Goal: Task Accomplishment & Management: Manage account settings

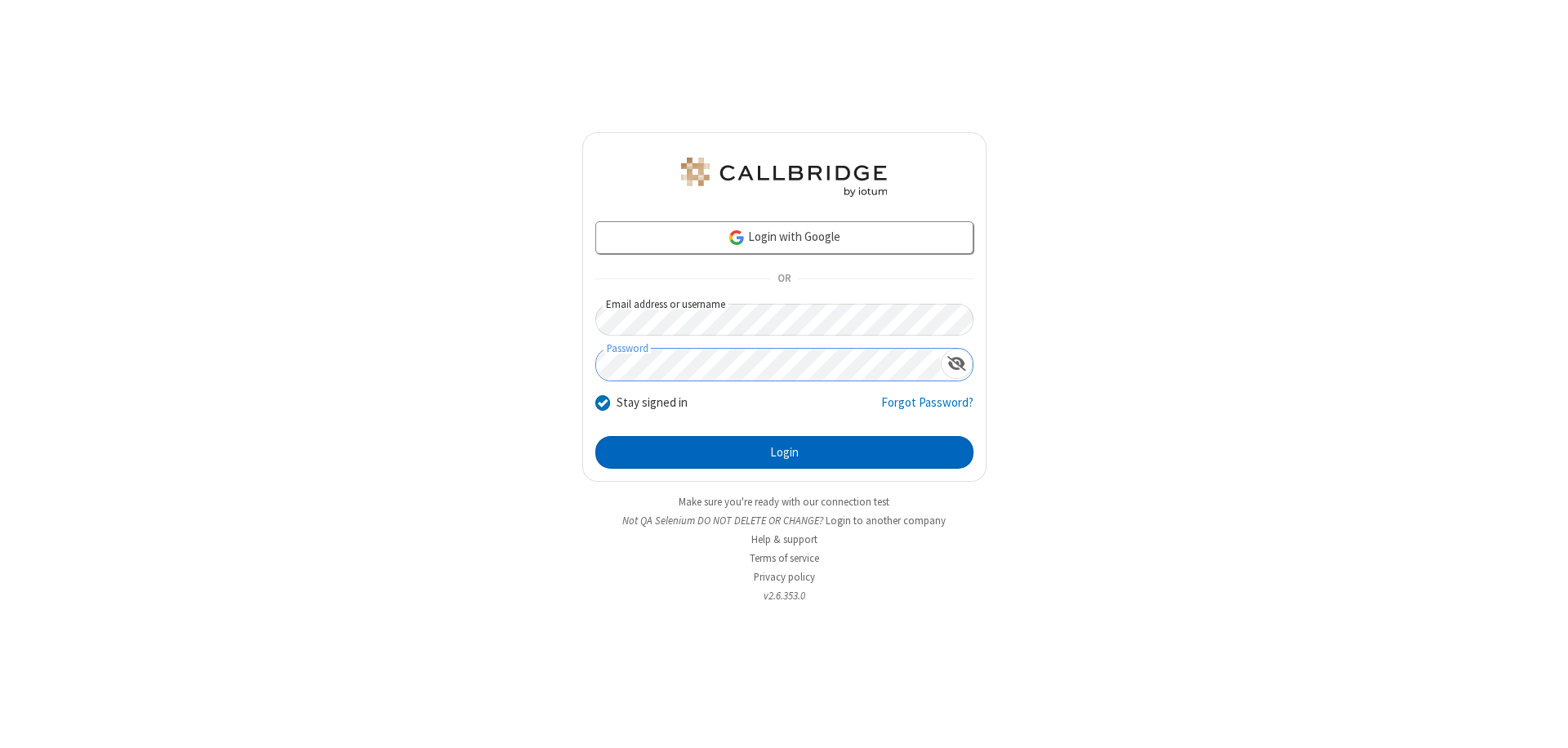
click at [784, 453] on button "Login" at bounding box center [784, 452] width 378 height 33
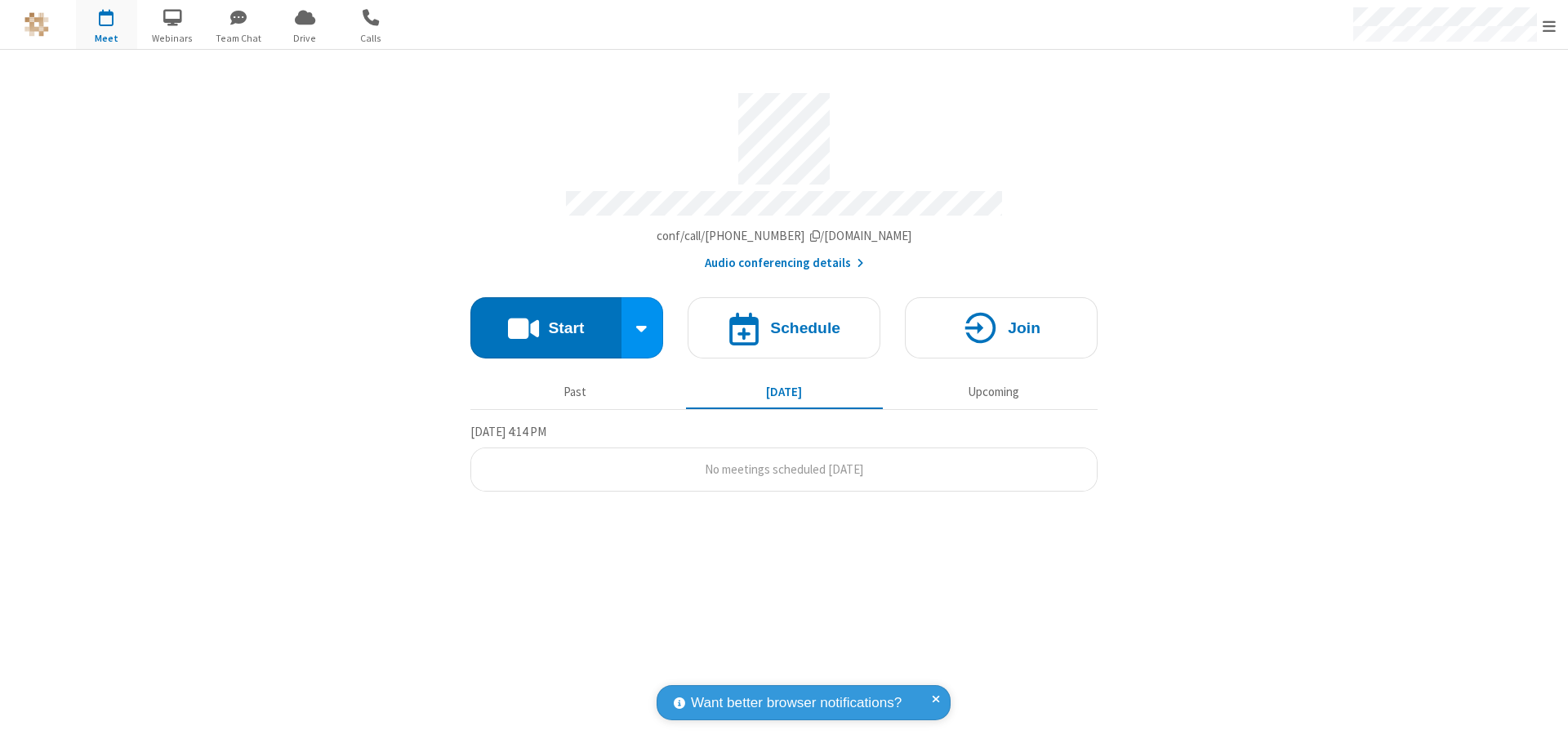
click at [1549, 26] on span "Open menu" at bounding box center [1549, 26] width 13 height 17
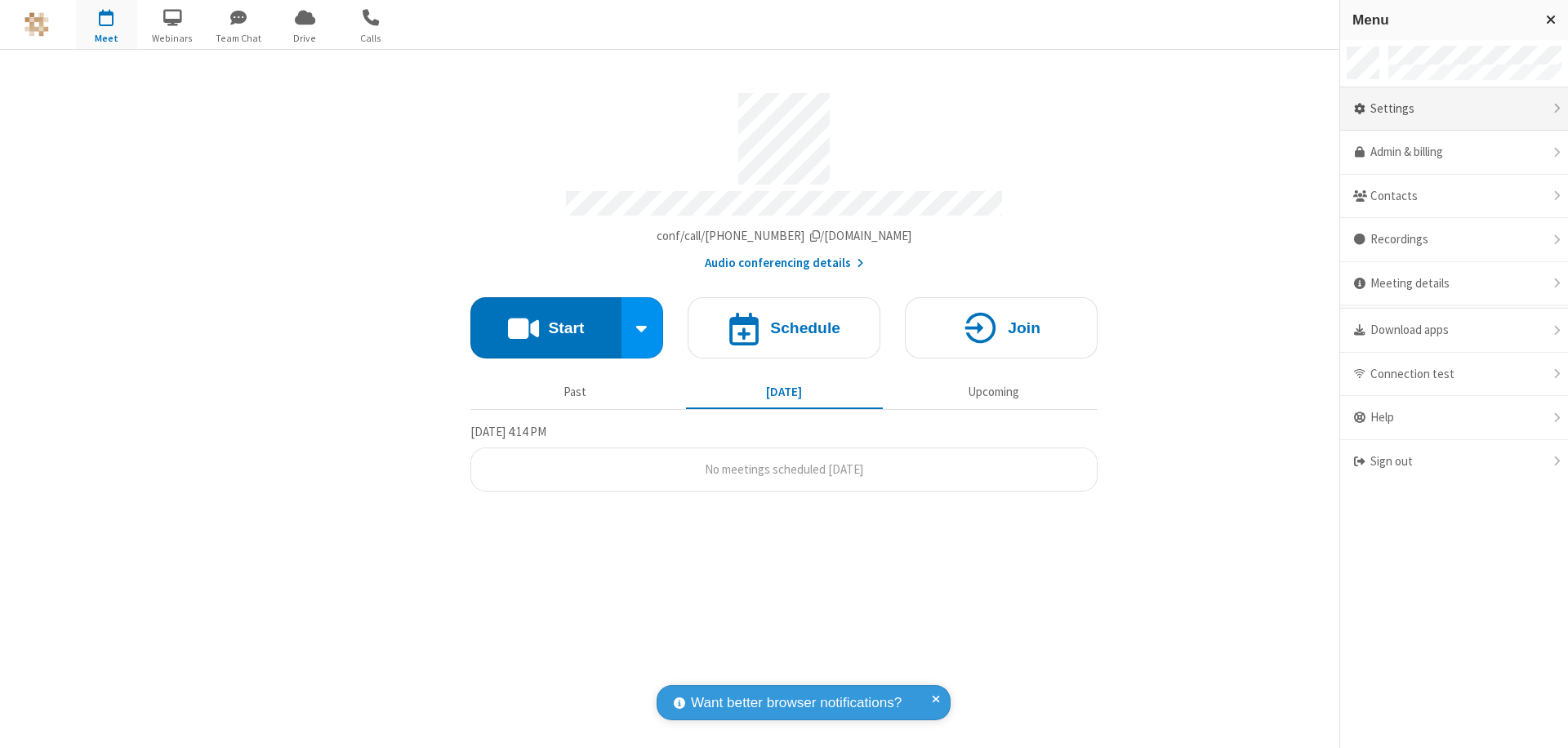
click at [1453, 108] on div "Settings" at bounding box center [1453, 109] width 228 height 44
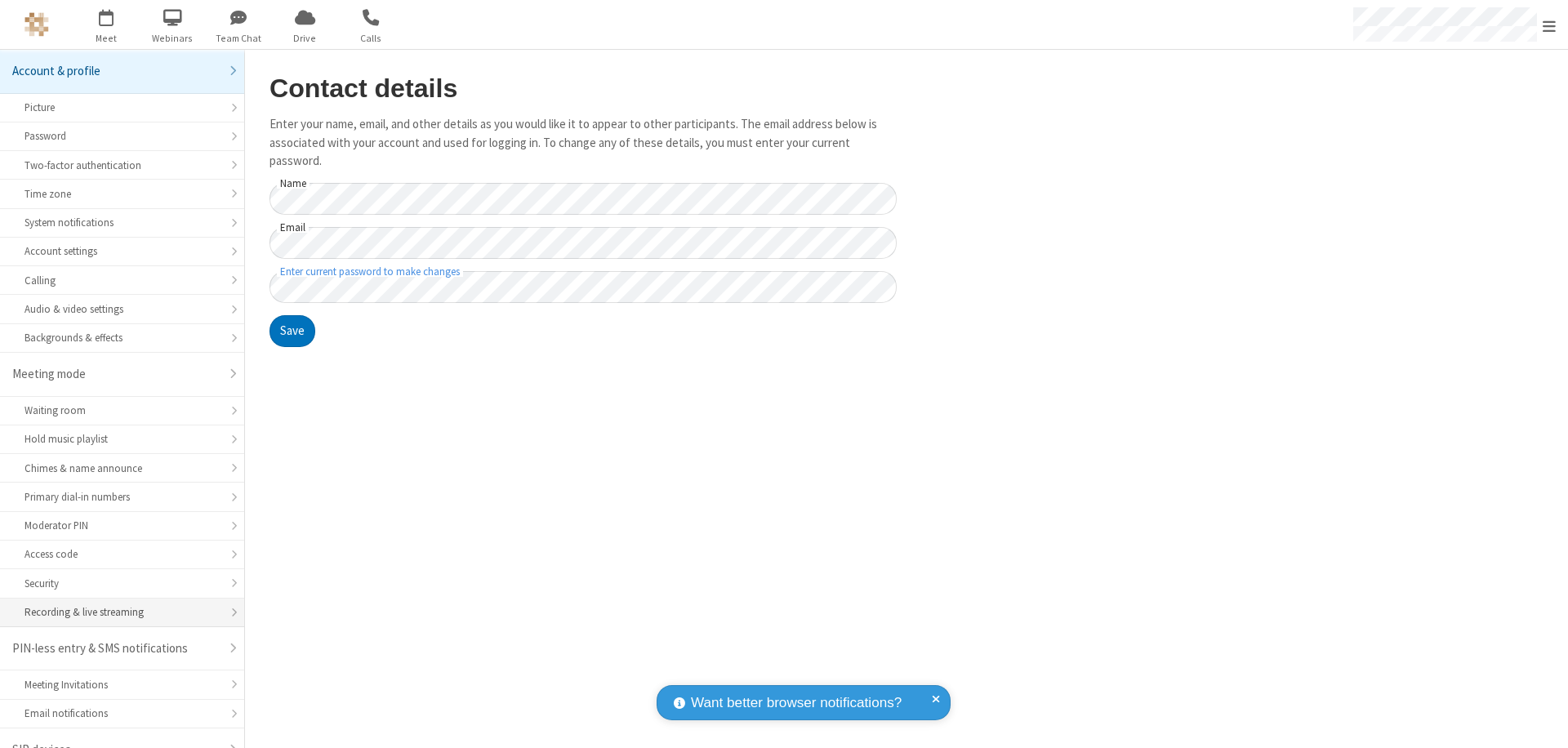
click at [116, 604] on div "Recording & live streaming" at bounding box center [122, 612] width 195 height 16
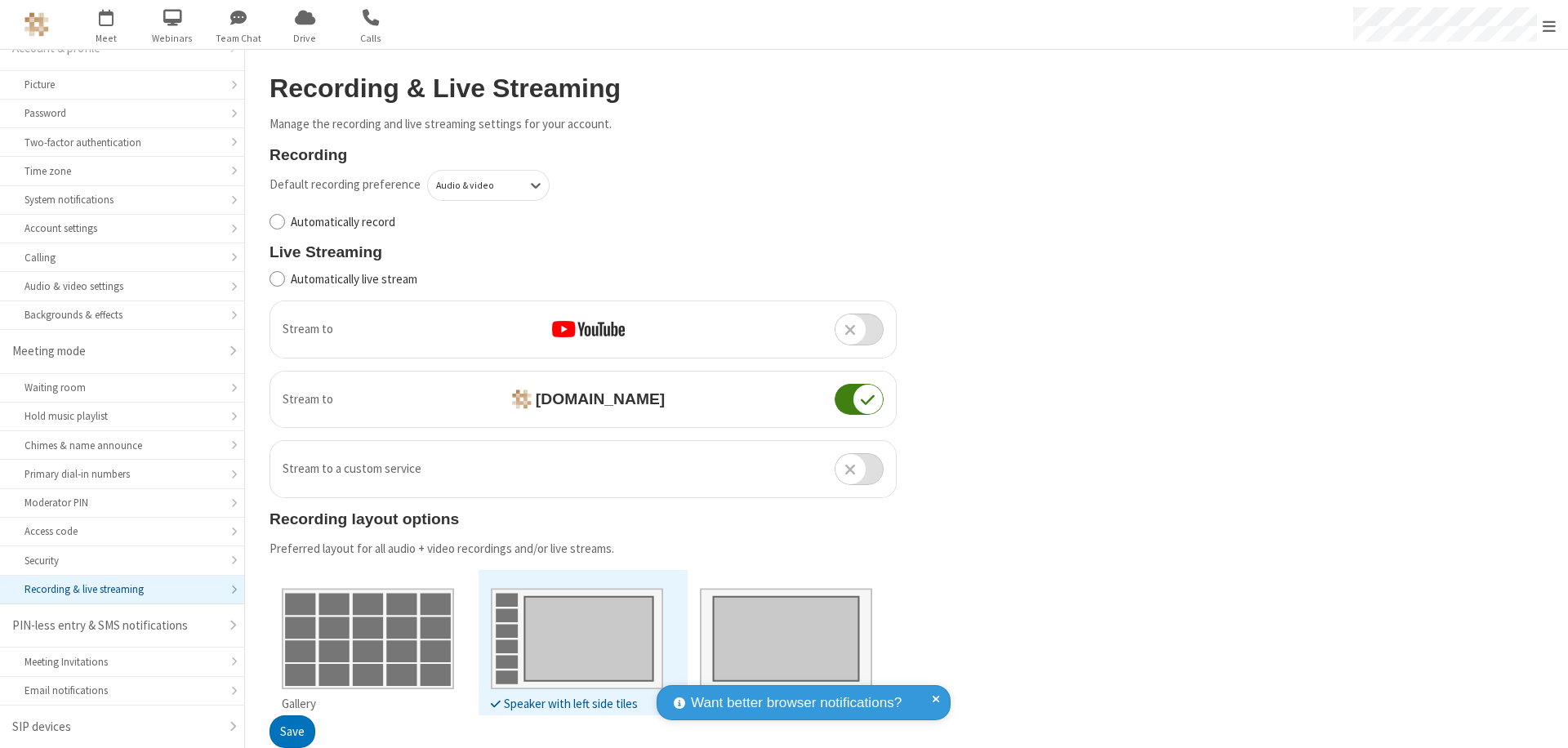
click at [277, 221] on input "Automatically record" at bounding box center [277, 221] width 16 height 17
checkbox input "true"
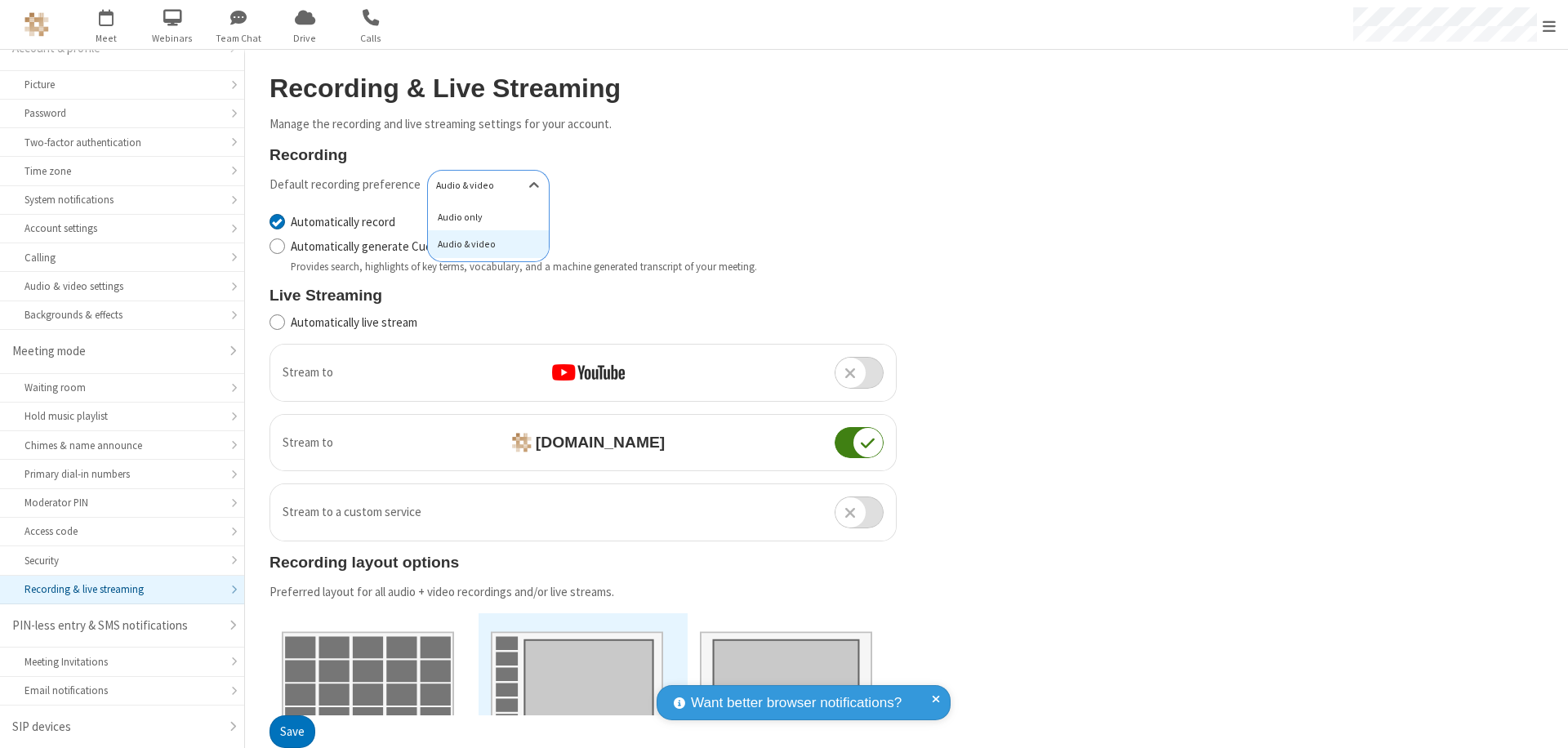
click at [483, 216] on div "Audio only" at bounding box center [488, 216] width 121 height 27
click at [291, 731] on button "Save" at bounding box center [292, 731] width 46 height 33
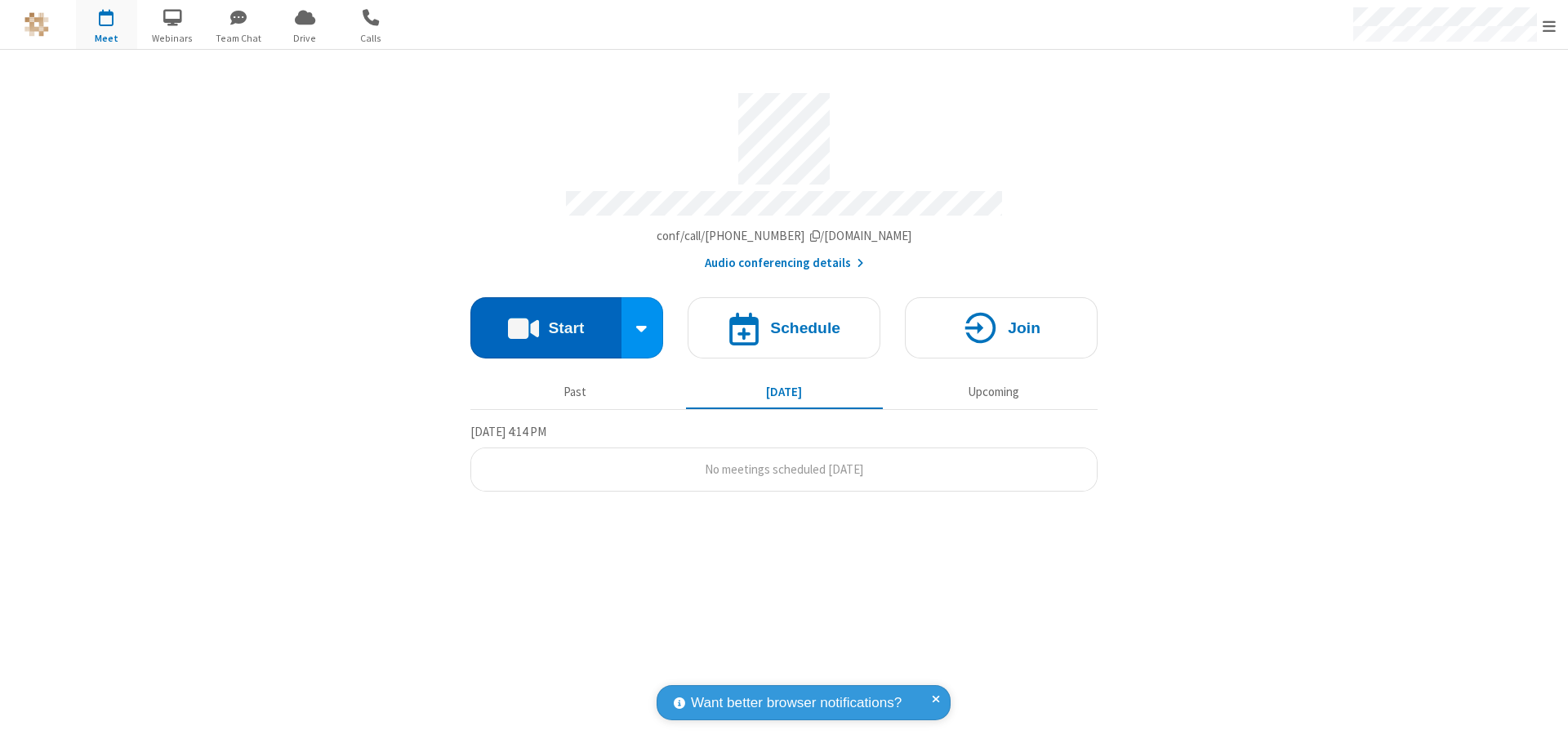
click at [545, 320] on button "Start" at bounding box center [545, 327] width 151 height 61
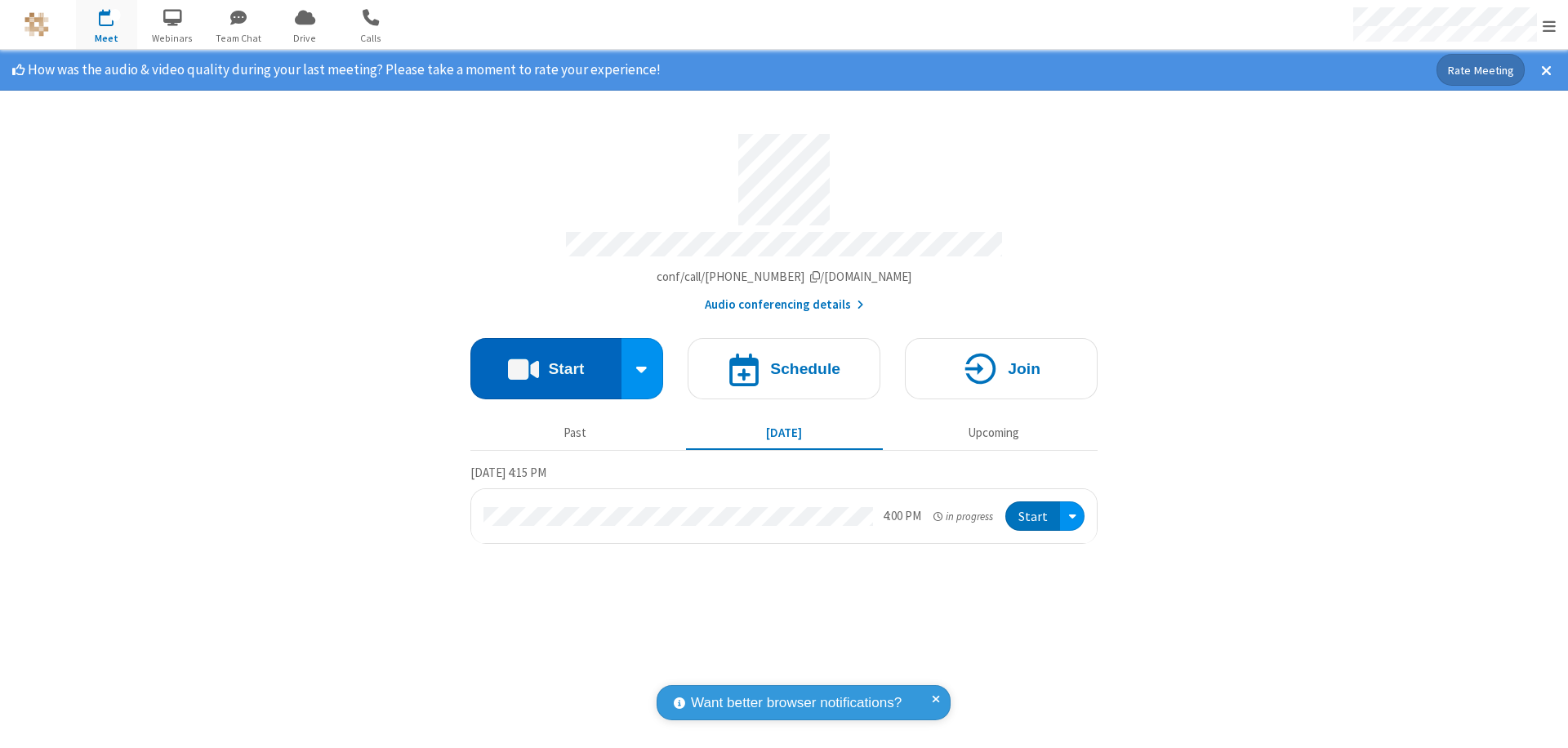
click at [1549, 26] on span "Open menu" at bounding box center [1549, 26] width 13 height 17
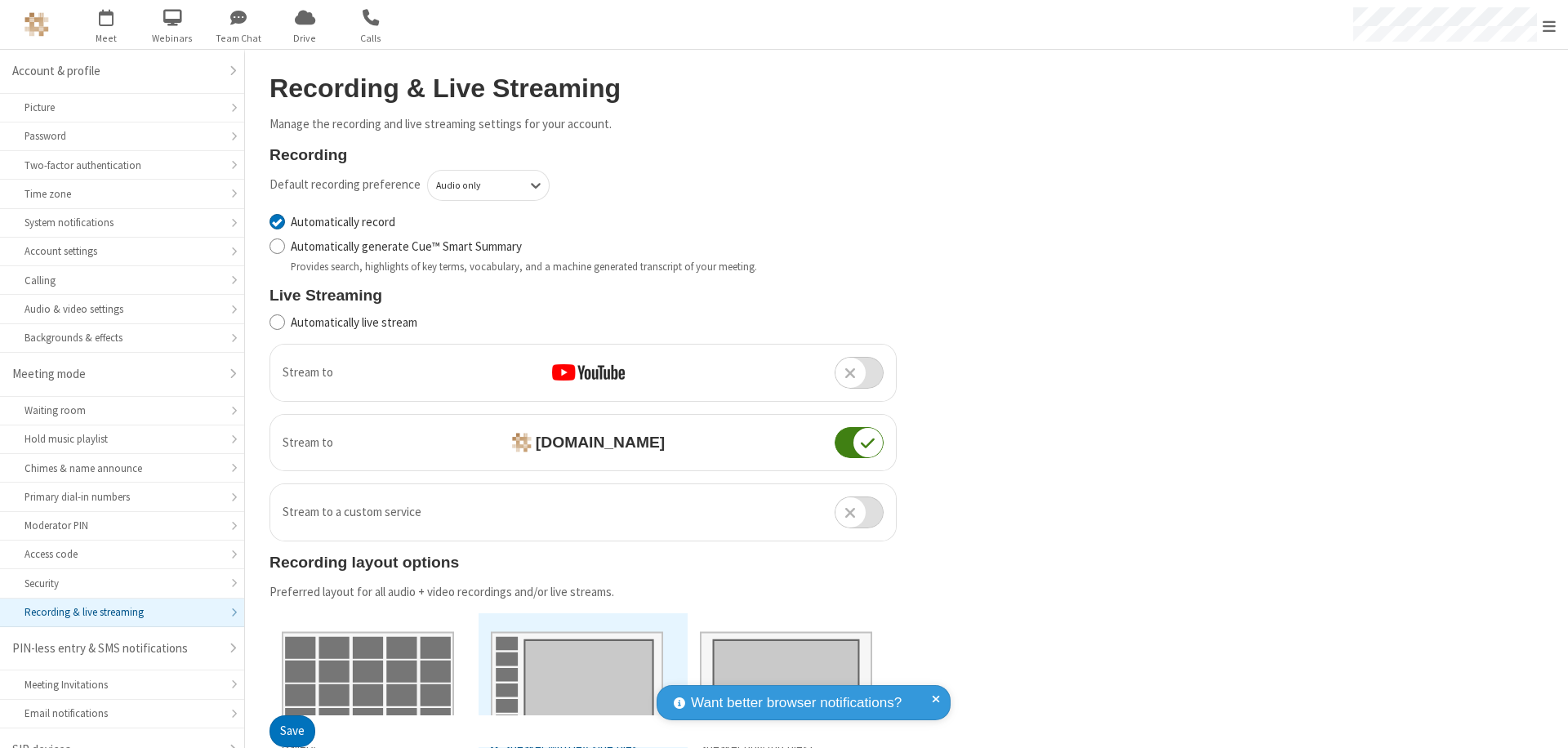
scroll to position [23, 0]
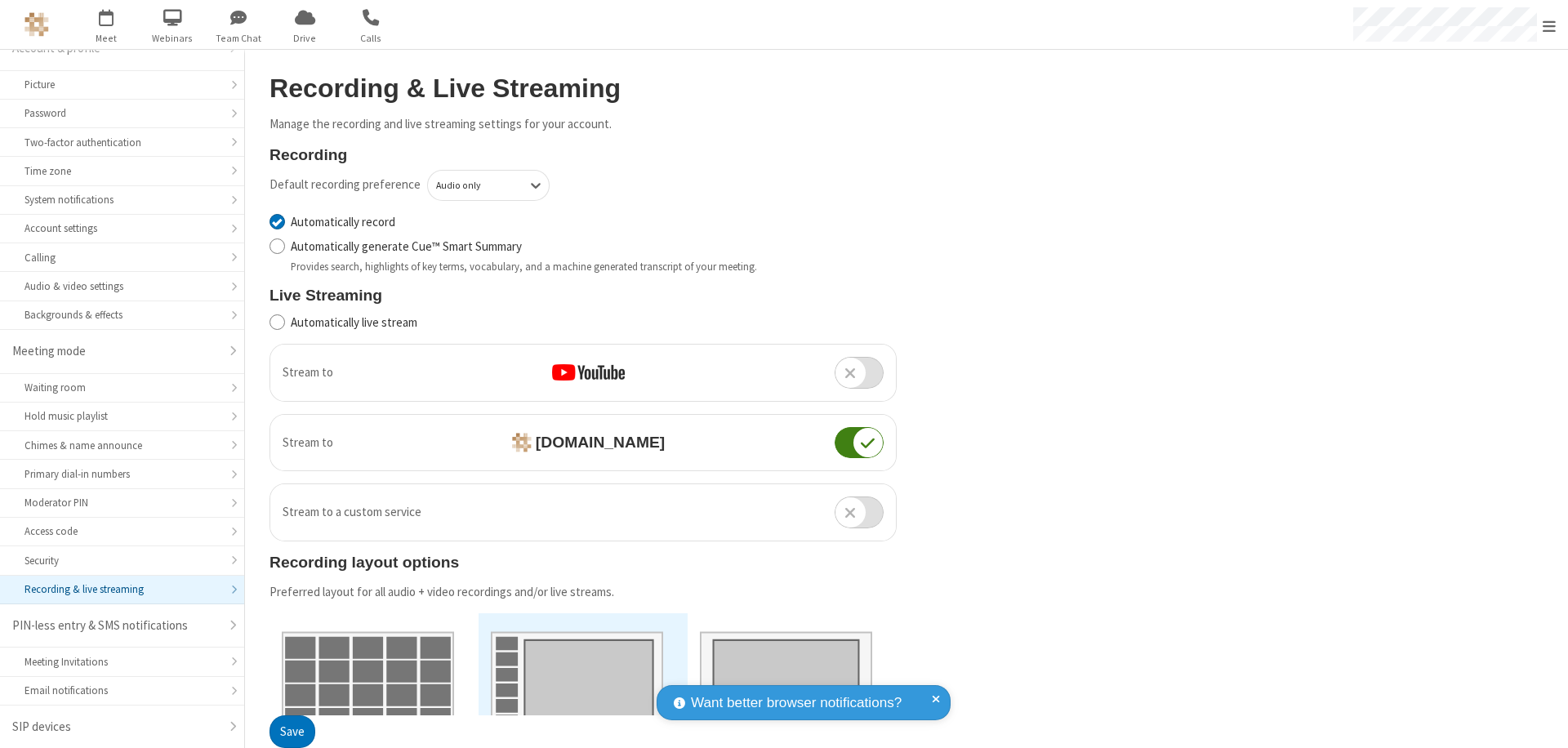
click at [277, 221] on input "Automatically record" at bounding box center [277, 221] width 16 height 17
checkbox input "false"
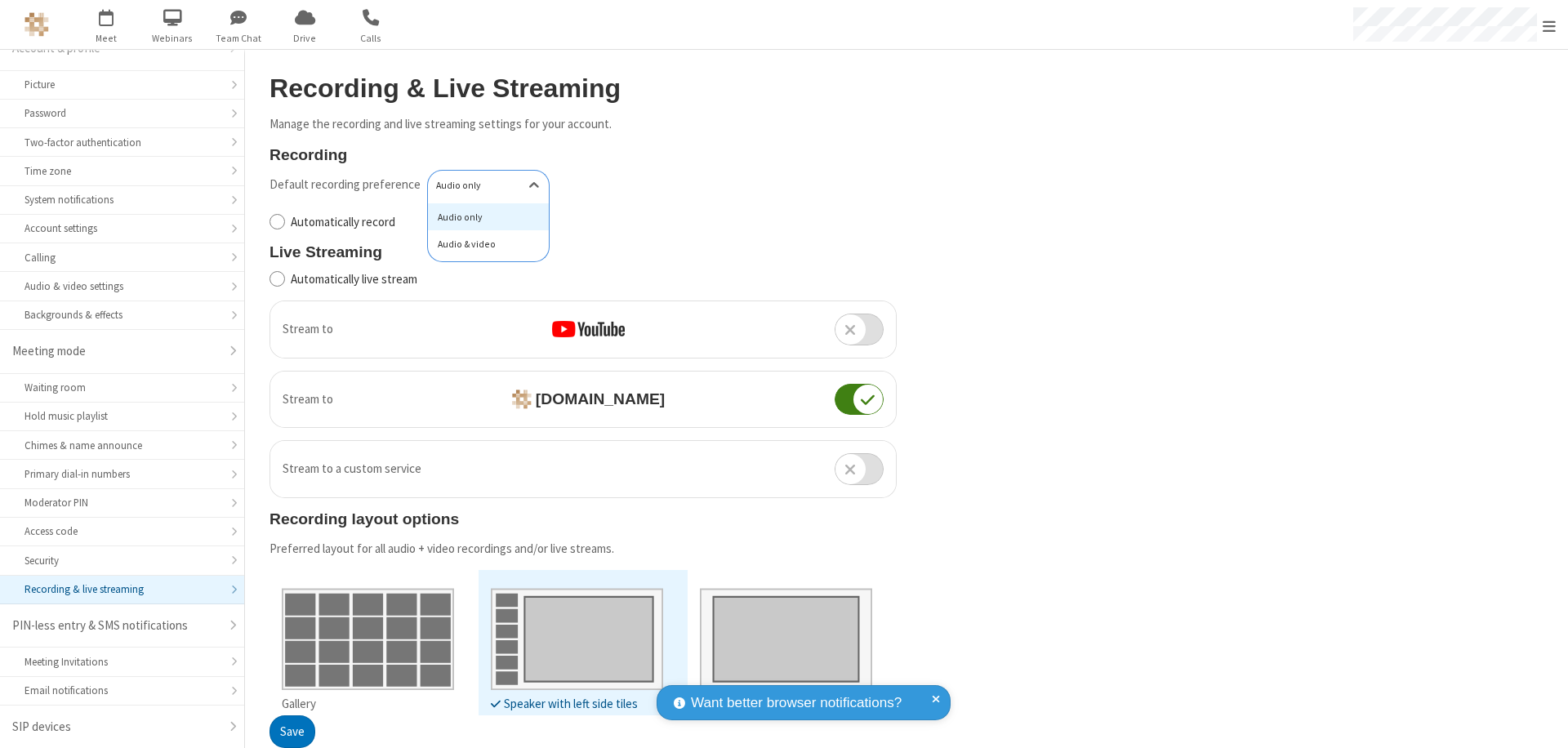
click at [483, 244] on div "Audio & video" at bounding box center [488, 243] width 121 height 27
click at [291, 731] on button "Save" at bounding box center [292, 731] width 46 height 33
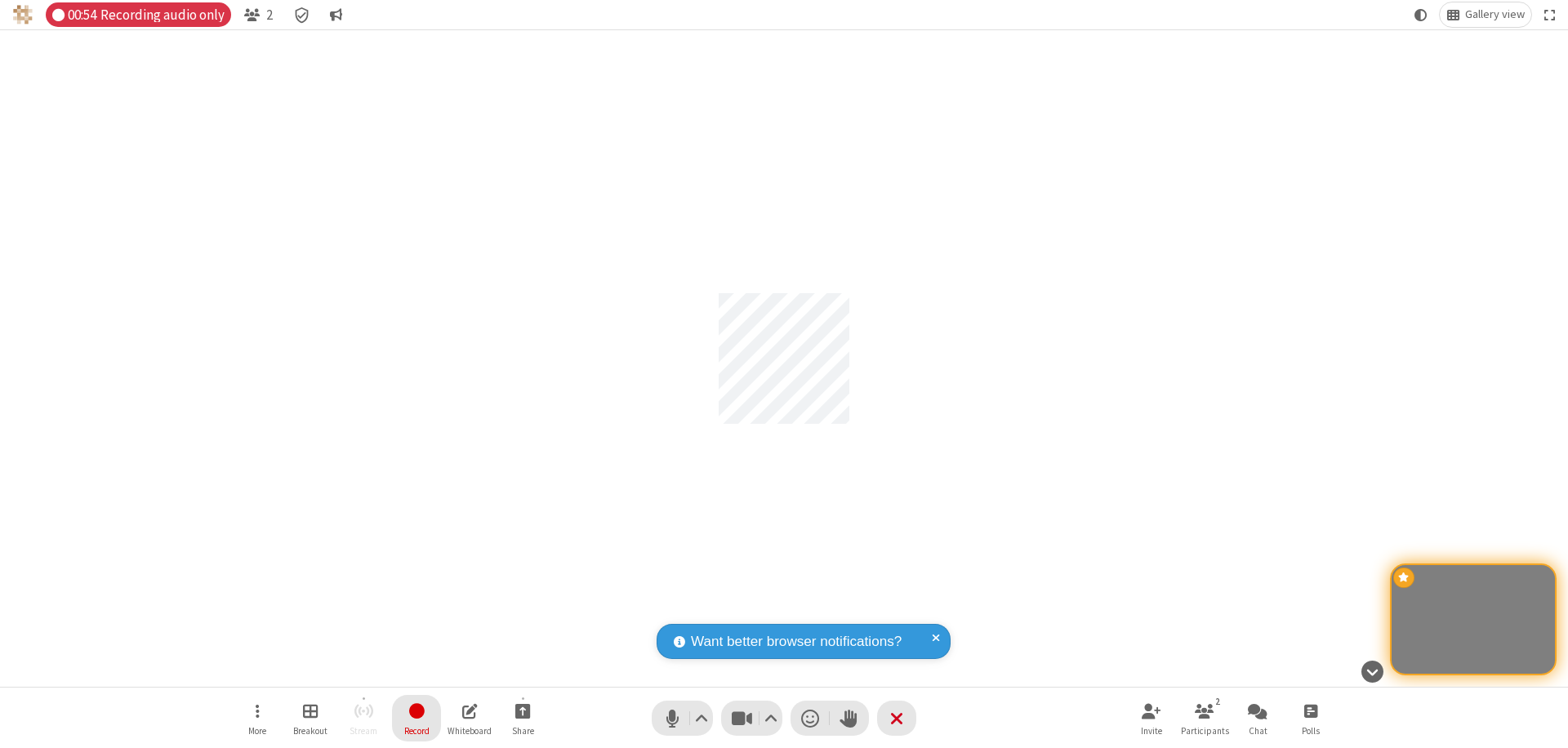
click at [416, 717] on span "Stop recording" at bounding box center [416, 710] width 19 height 20
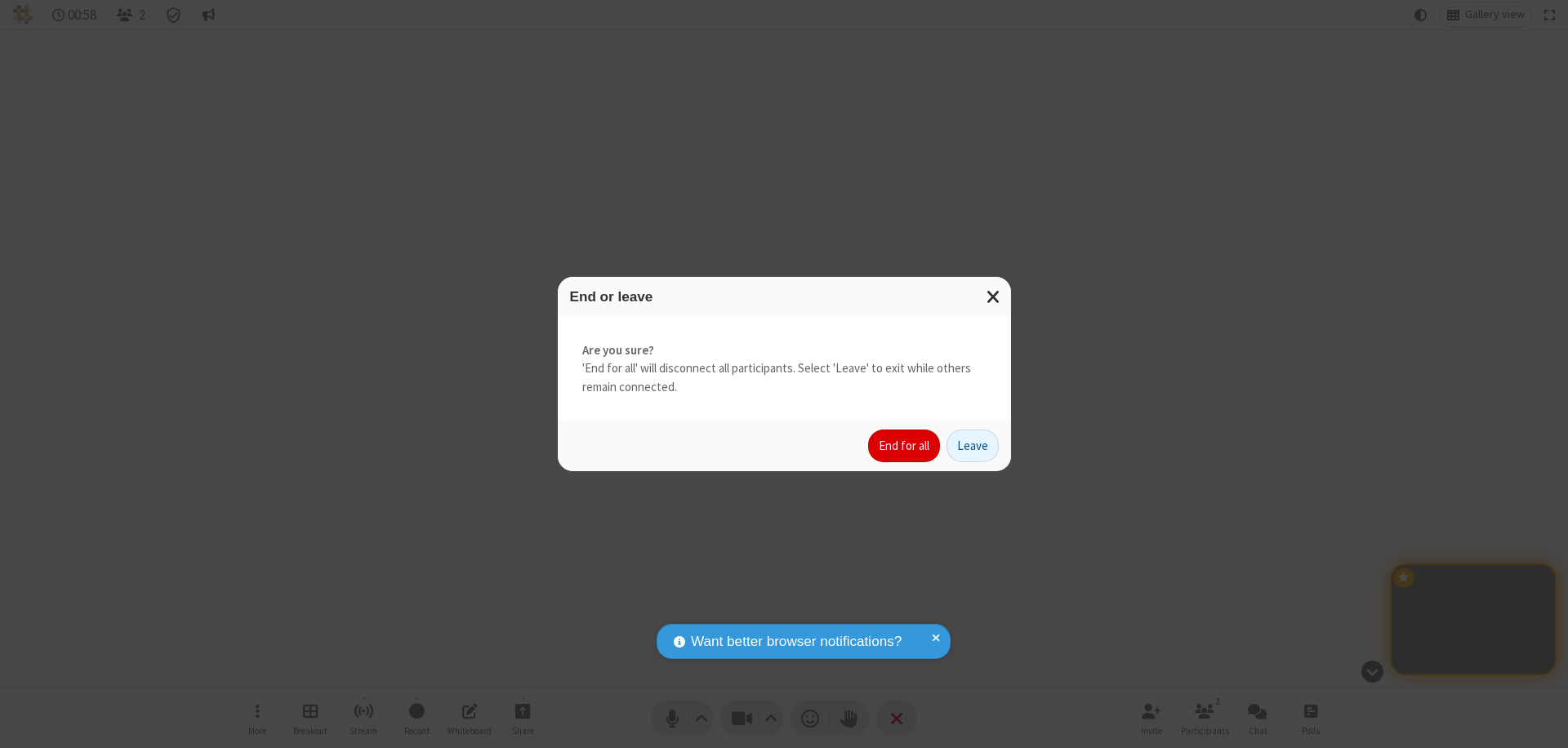
click at [904, 445] on button "End for all" at bounding box center [904, 445] width 71 height 33
